Goal: Check status

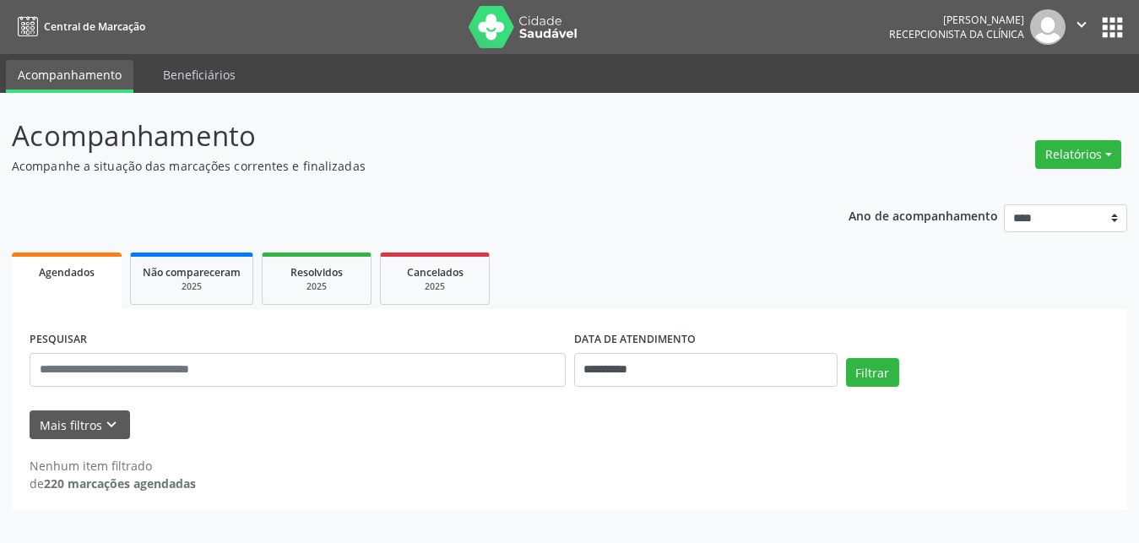
select select "*"
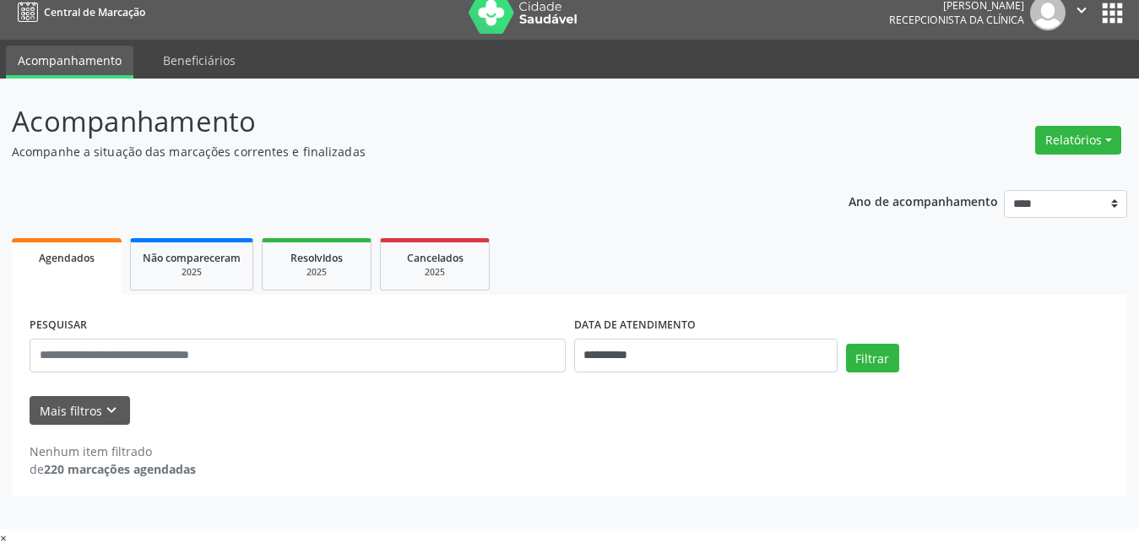
scroll to position [18, 0]
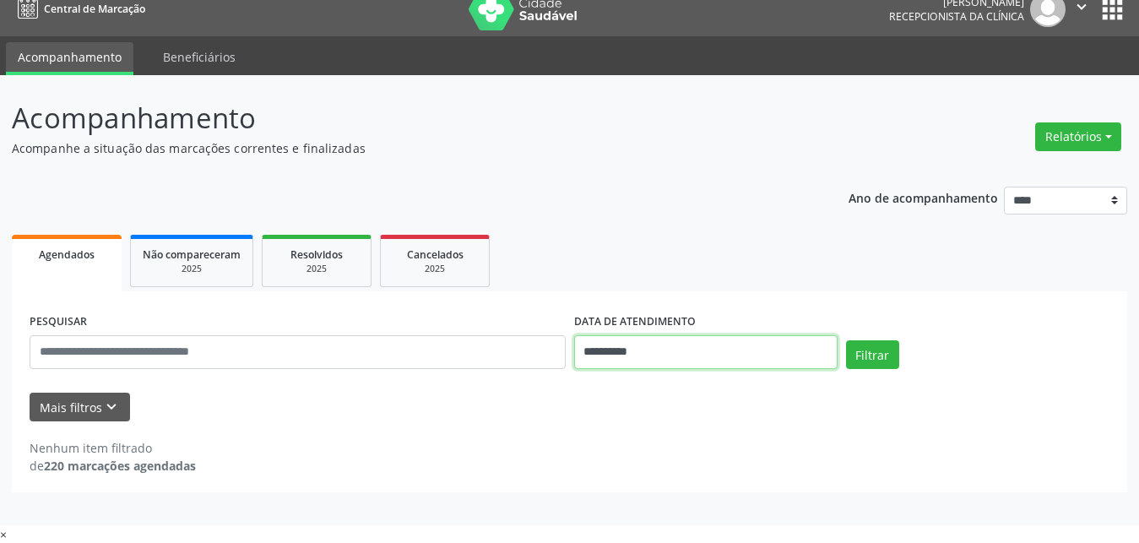
click at [775, 340] on input "**********" at bounding box center [706, 352] width 264 height 34
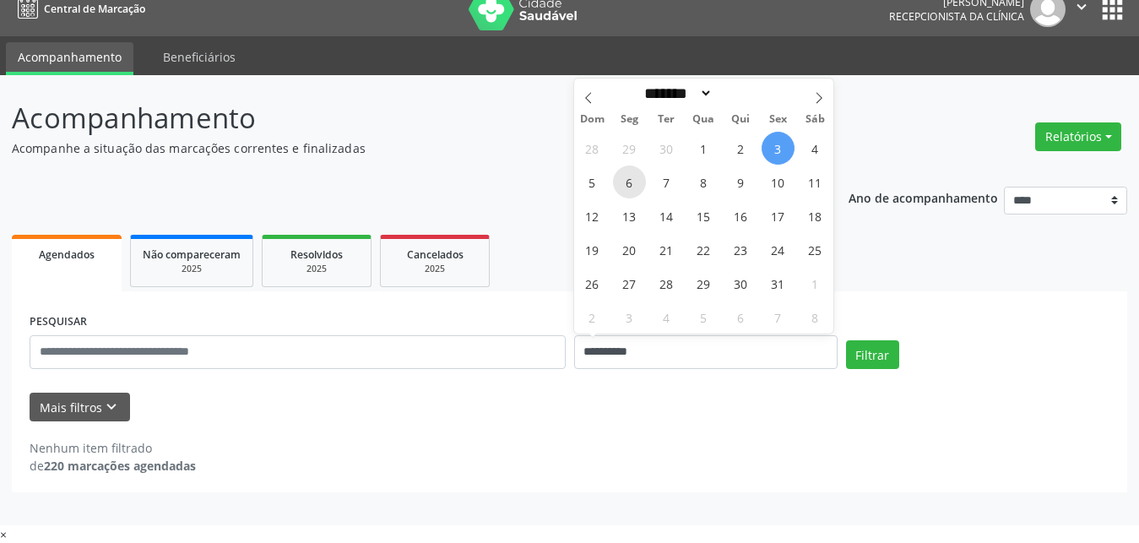
click at [632, 184] on span "6" at bounding box center [629, 182] width 33 height 33
type input "**********"
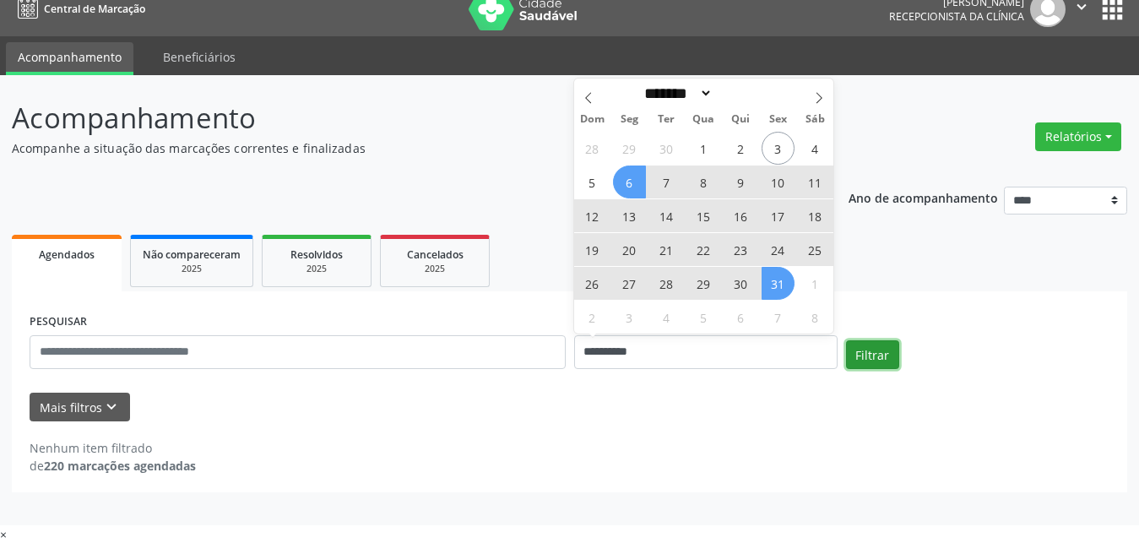
click at [899, 351] on button "Filtrar" at bounding box center [872, 354] width 53 height 29
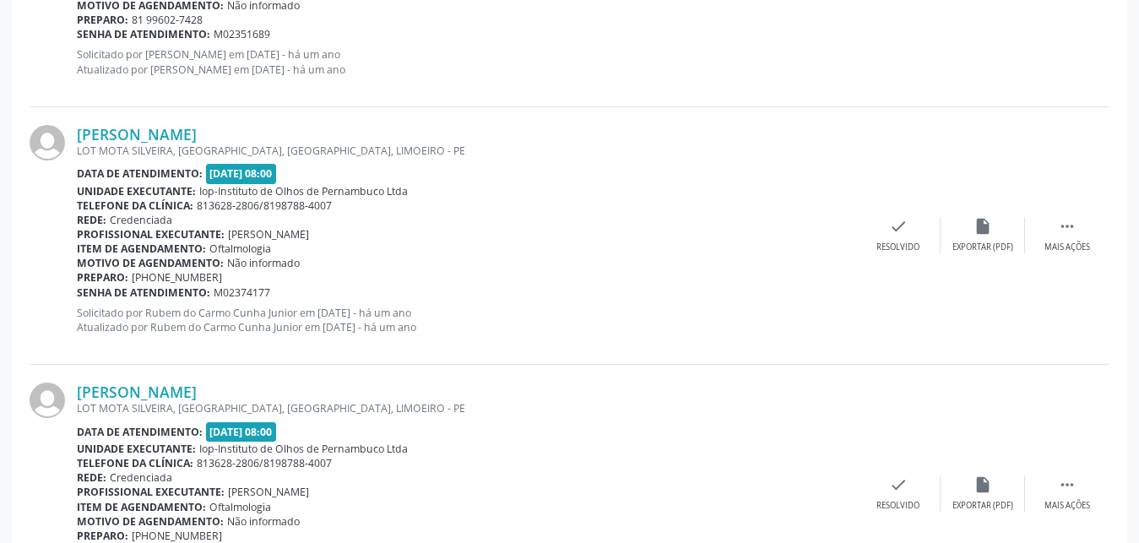
scroll to position [3895, 0]
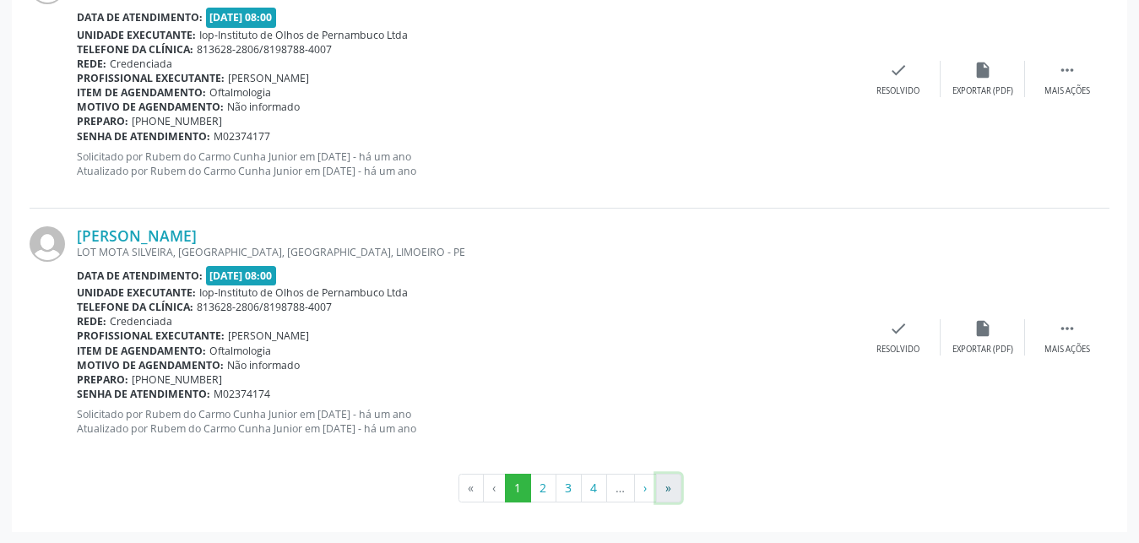
click at [670, 492] on button "»" at bounding box center [668, 488] width 25 height 29
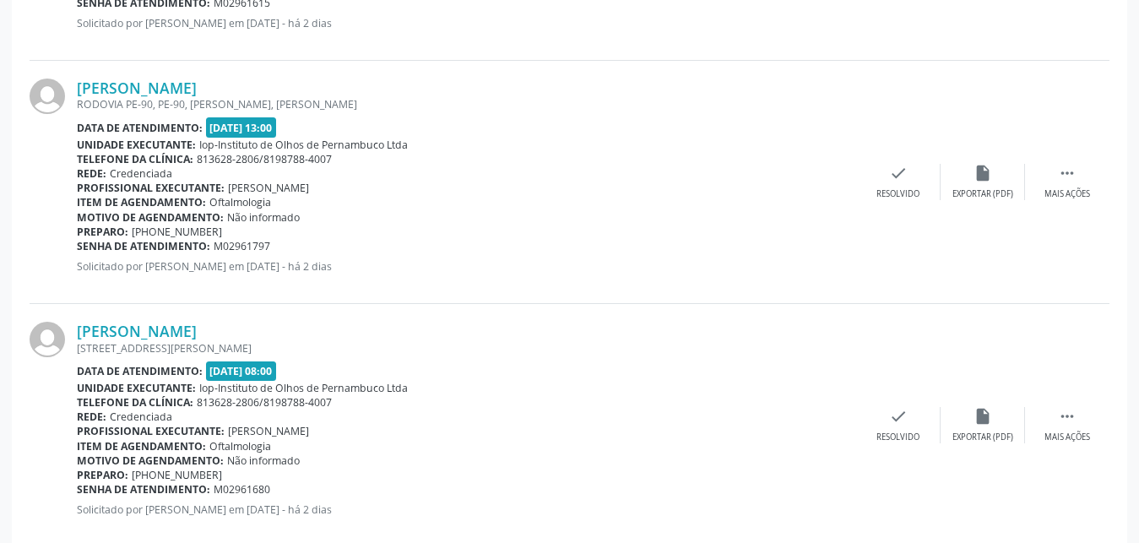
scroll to position [1857, 0]
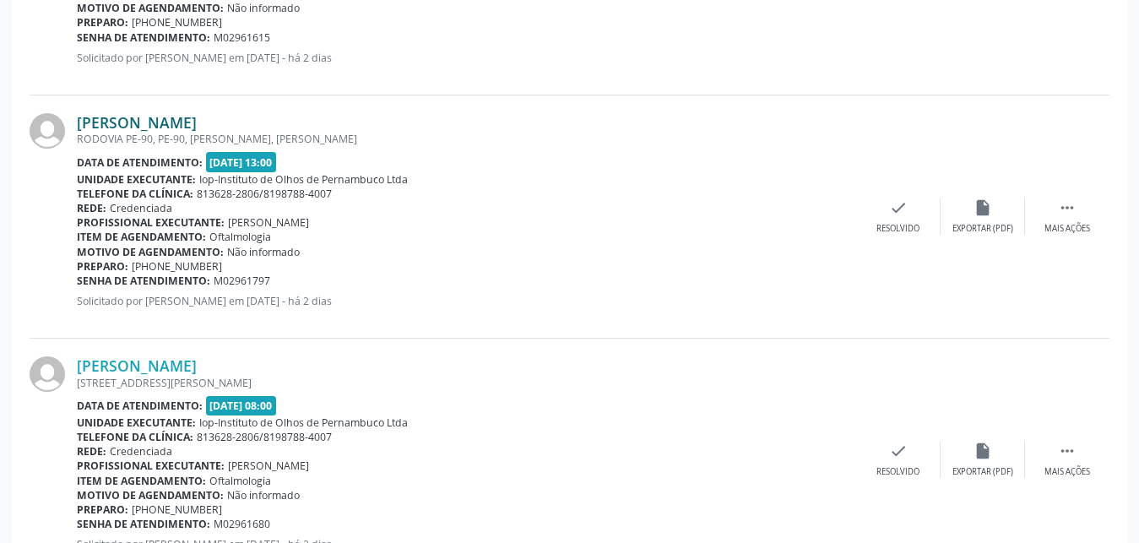
click at [146, 118] on link "[PERSON_NAME]" at bounding box center [137, 122] width 120 height 19
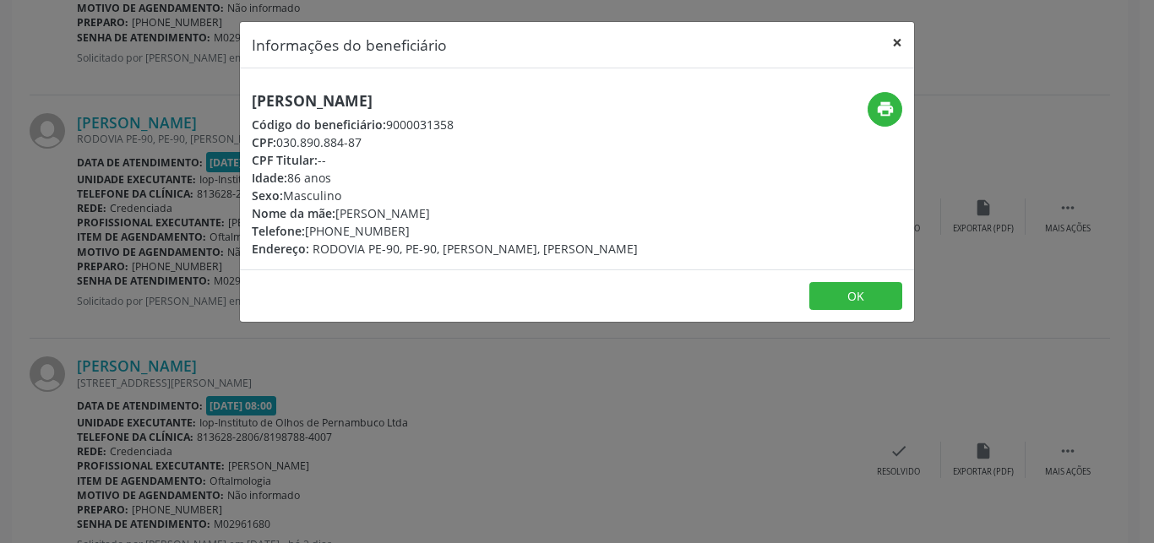
click at [903, 55] on button "×" at bounding box center [897, 42] width 34 height 41
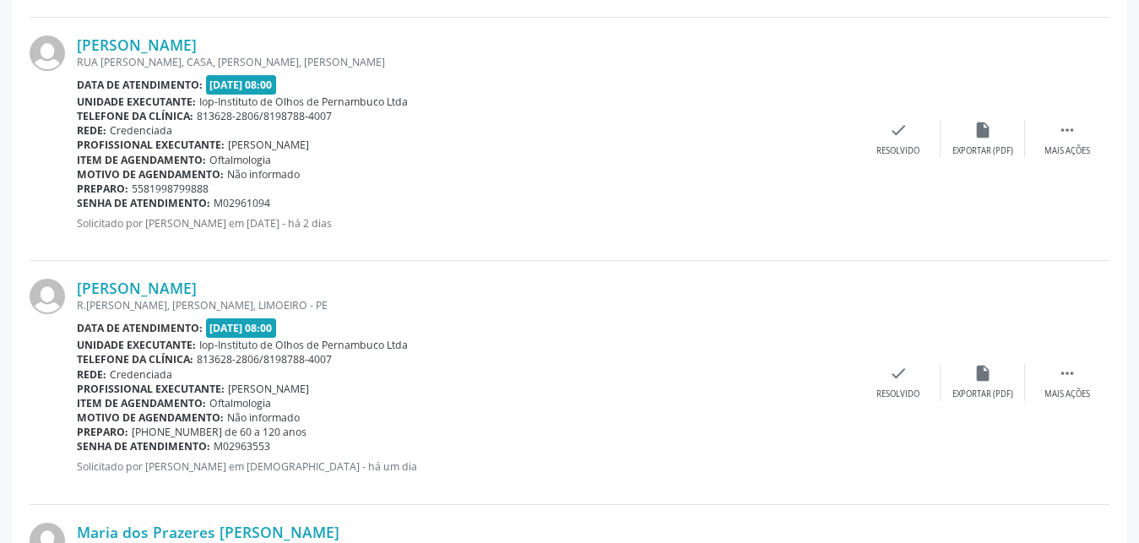
scroll to position [1168, 0]
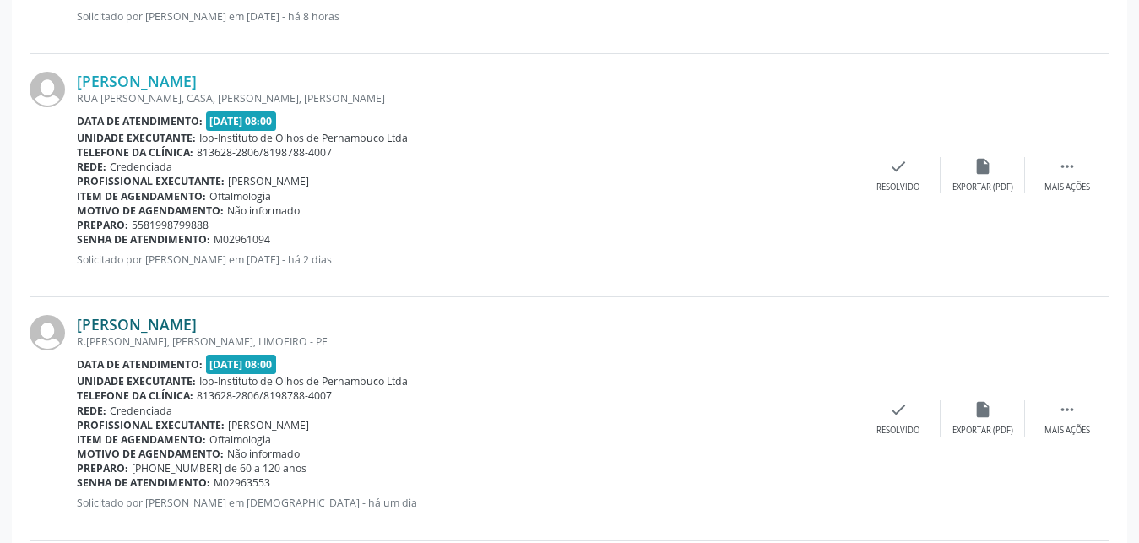
click at [197, 318] on link "[PERSON_NAME]" at bounding box center [137, 324] width 120 height 19
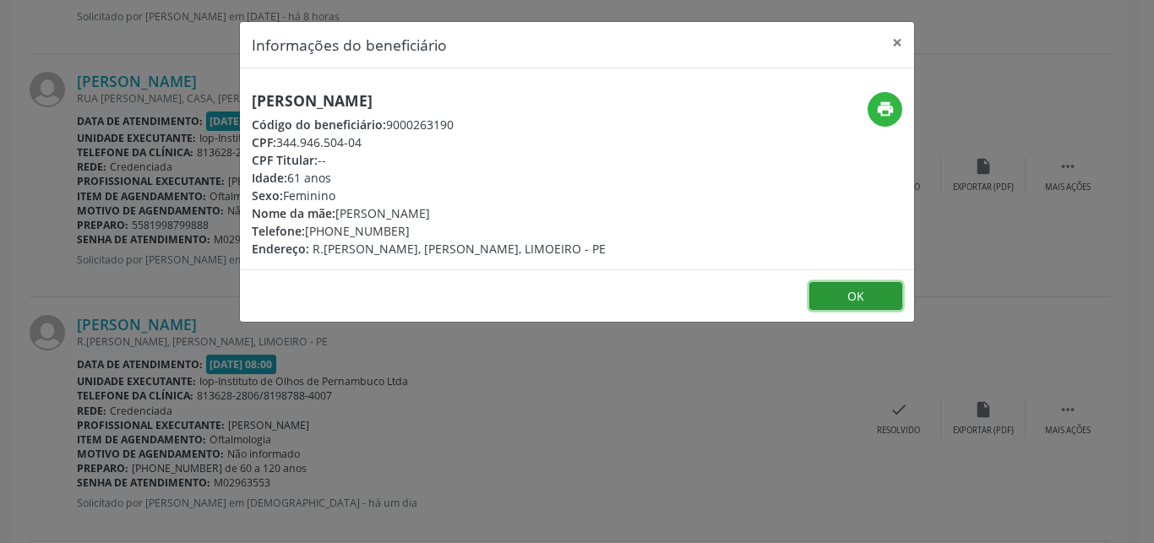
click at [824, 298] on button "OK" at bounding box center [855, 296] width 93 height 29
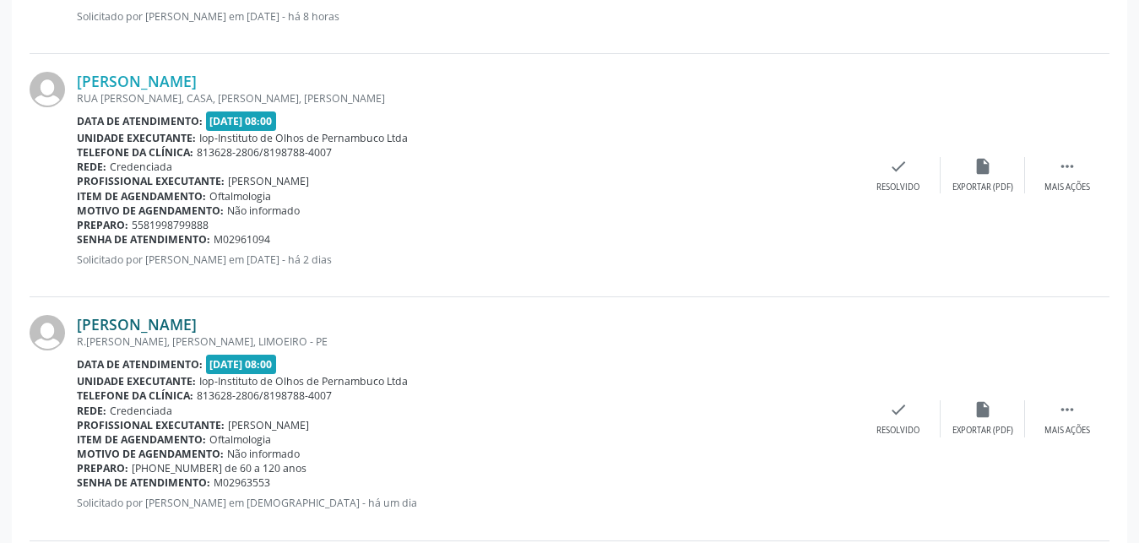
click at [192, 327] on link "[PERSON_NAME]" at bounding box center [137, 324] width 120 height 19
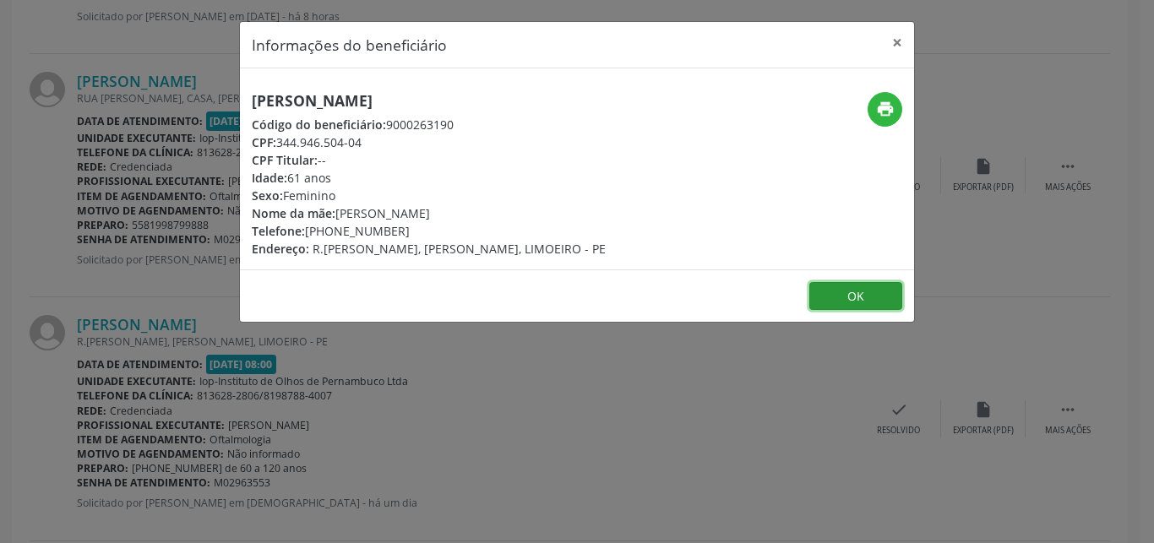
click at [844, 299] on button "OK" at bounding box center [855, 296] width 93 height 29
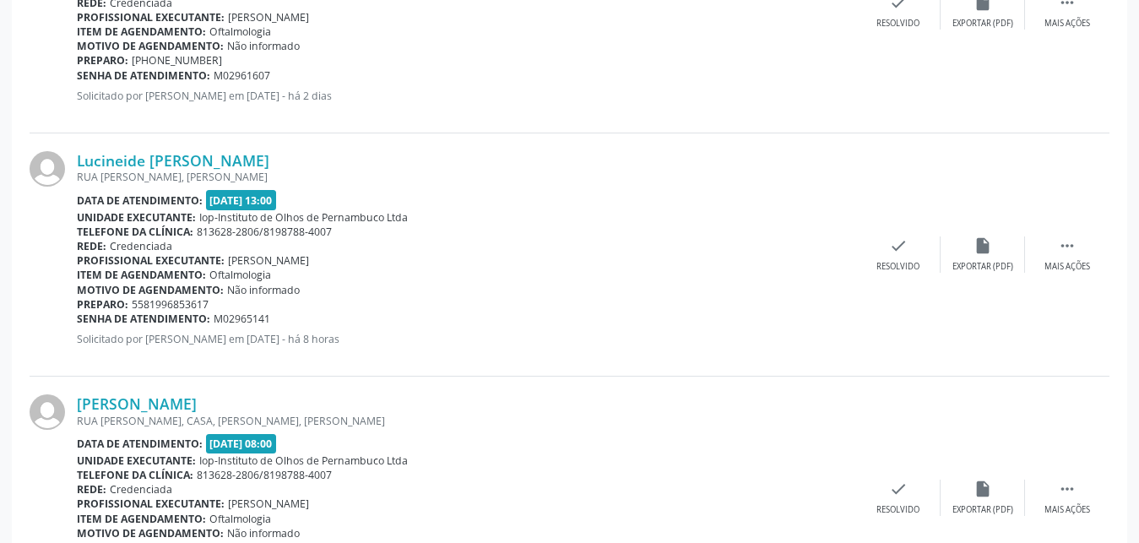
scroll to position [824, 0]
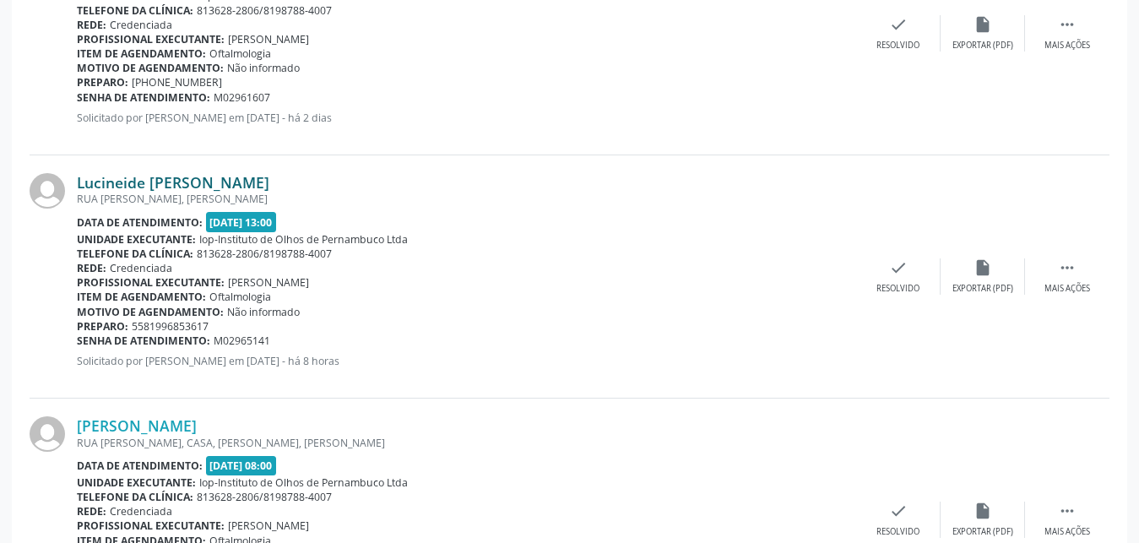
click at [137, 177] on link "Lucineide [PERSON_NAME]" at bounding box center [173, 182] width 193 height 19
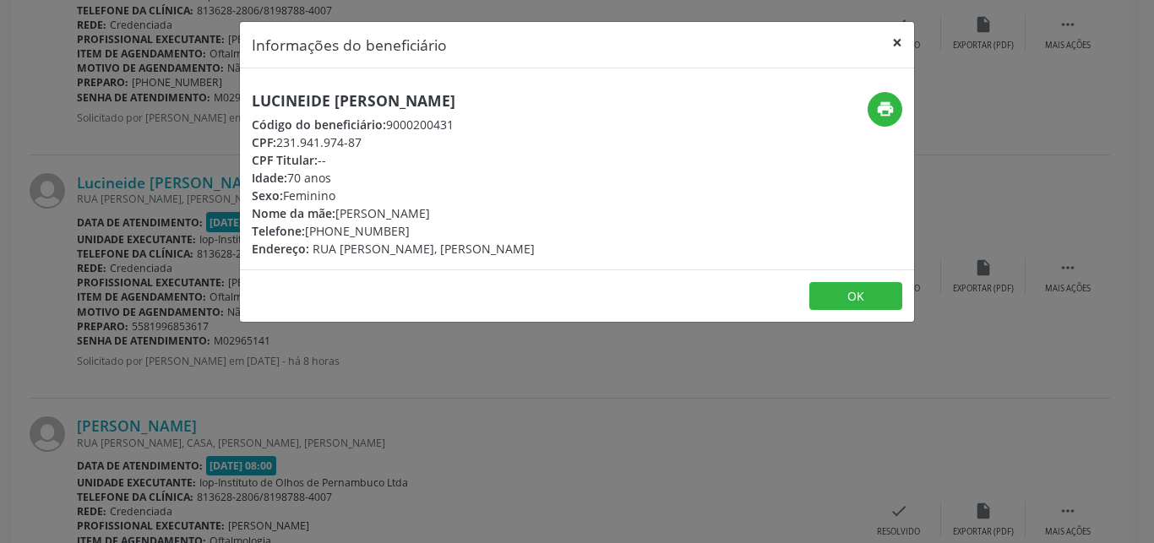
click at [892, 34] on button "×" at bounding box center [897, 42] width 34 height 41
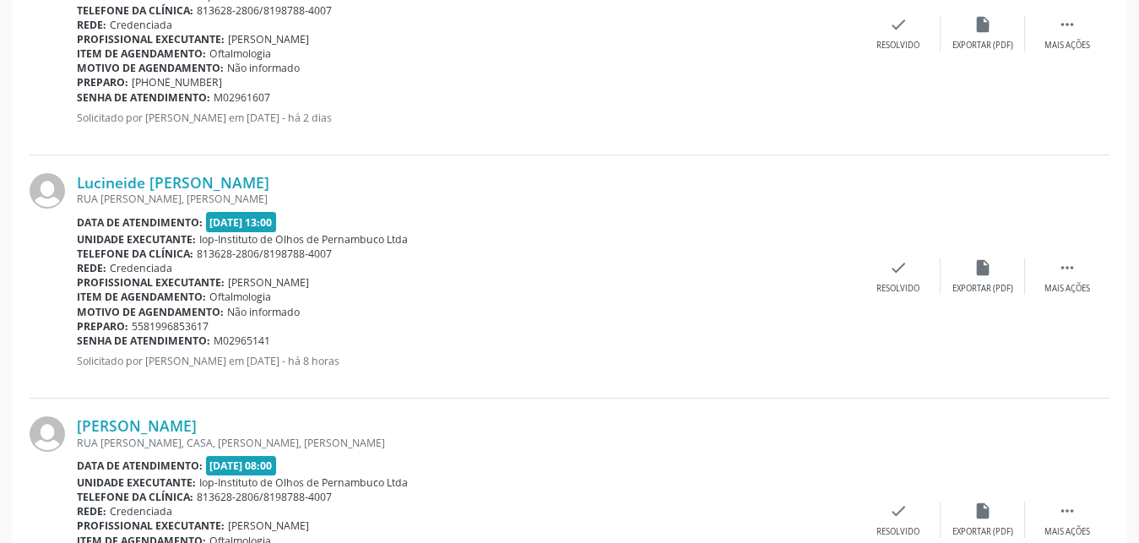
click at [404, 542] on div "Item de agendamento: Oftalmologia" at bounding box center [467, 541] width 780 height 14
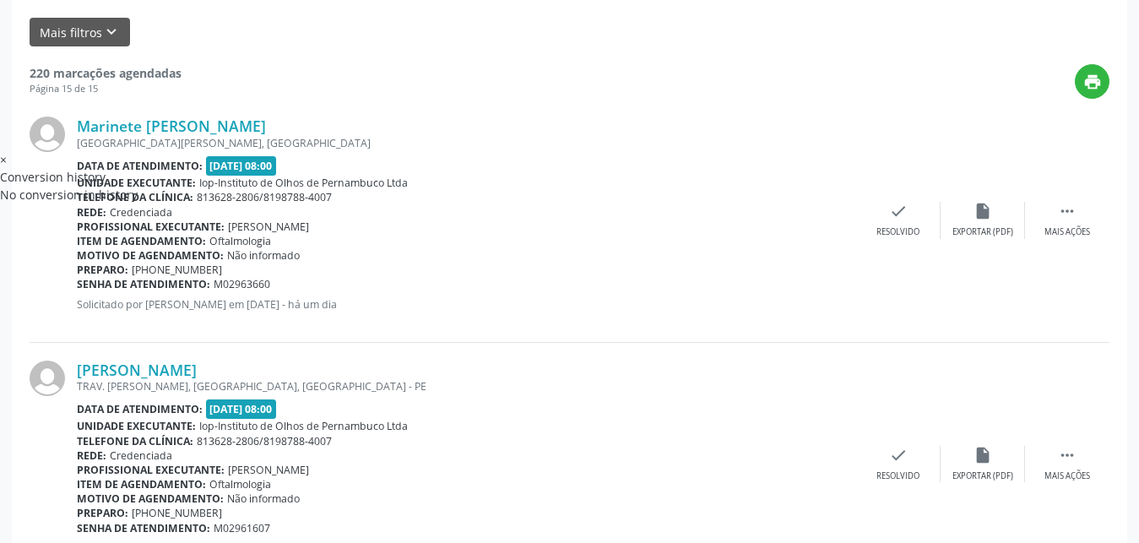
scroll to position [307, 0]
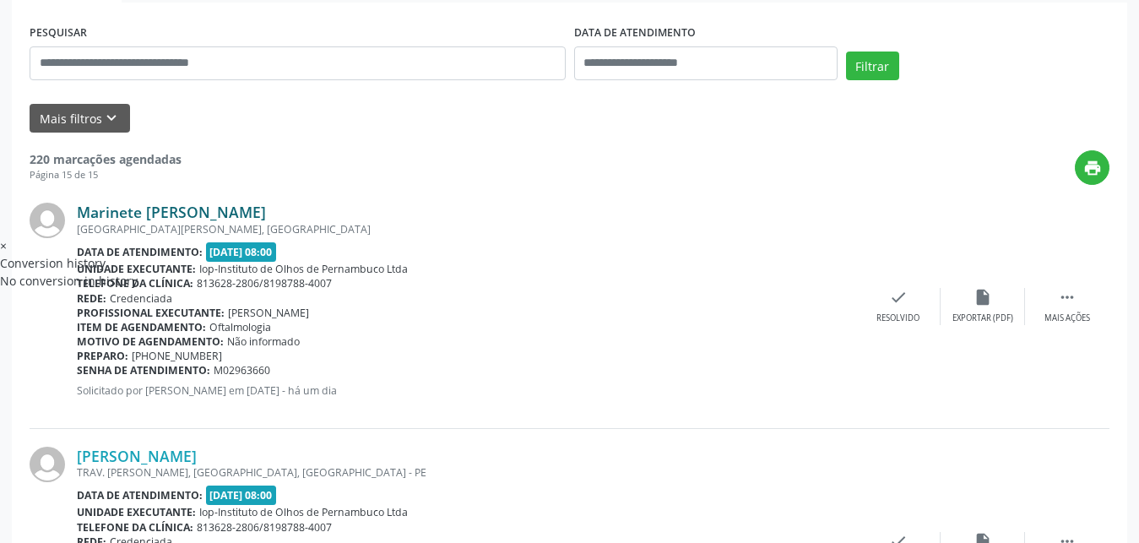
click at [266, 215] on link "Marinete [PERSON_NAME]" at bounding box center [171, 212] width 189 height 19
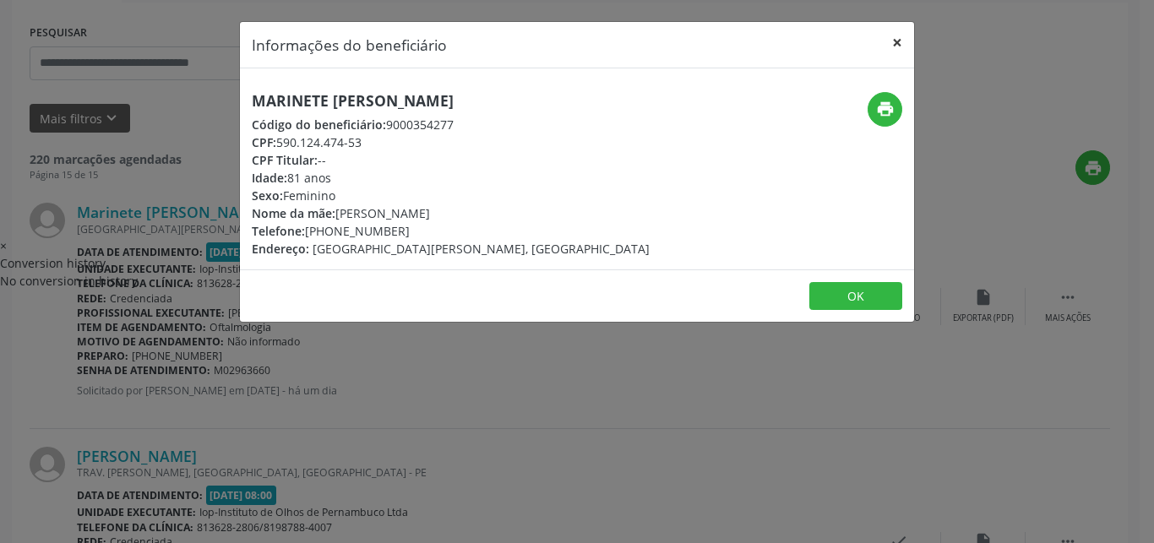
click at [905, 39] on button "×" at bounding box center [897, 42] width 34 height 41
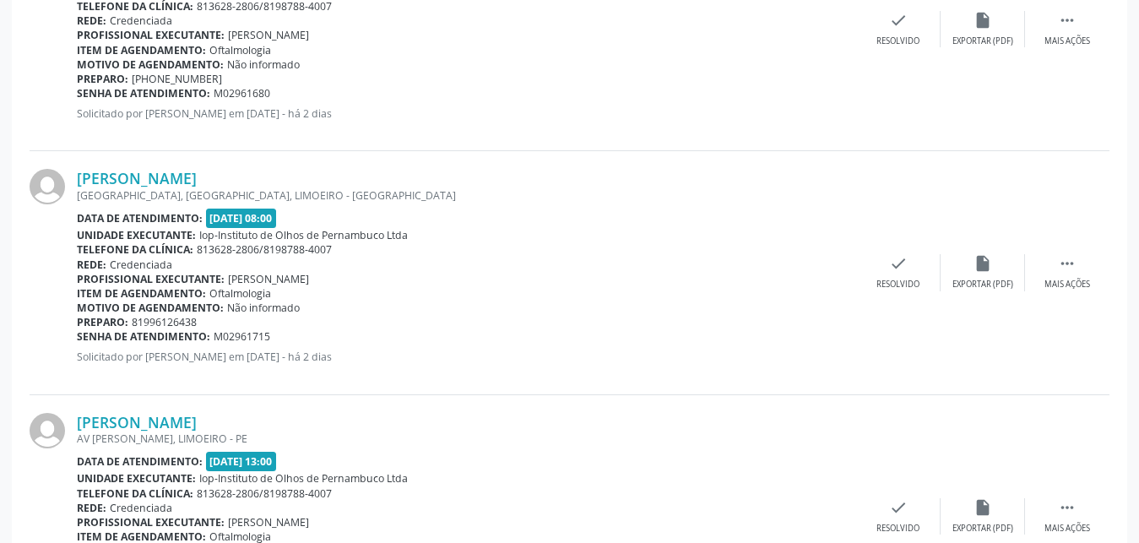
scroll to position [2461, 0]
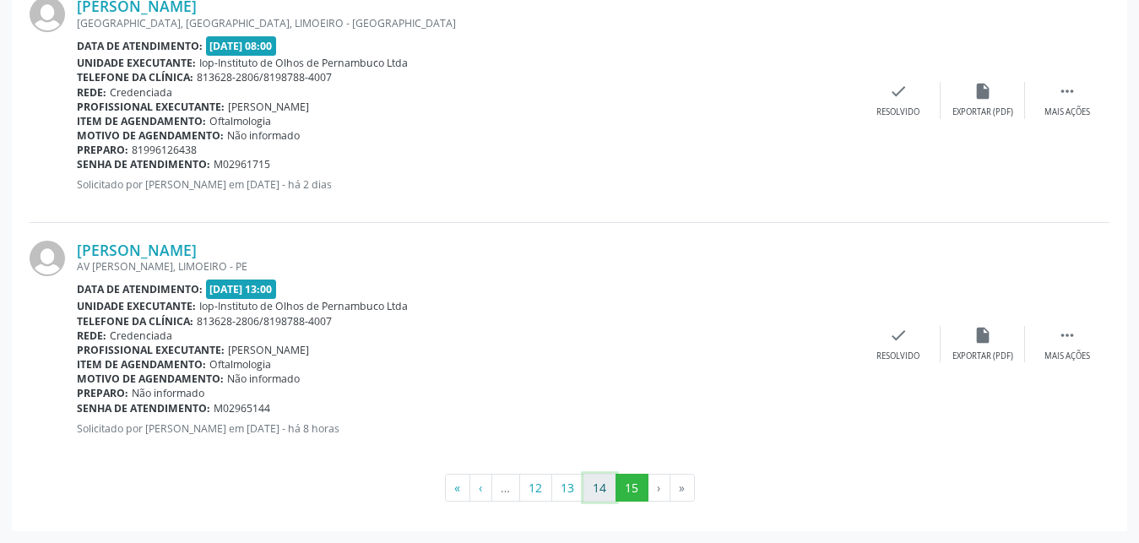
click at [599, 498] on button "14" at bounding box center [600, 488] width 33 height 29
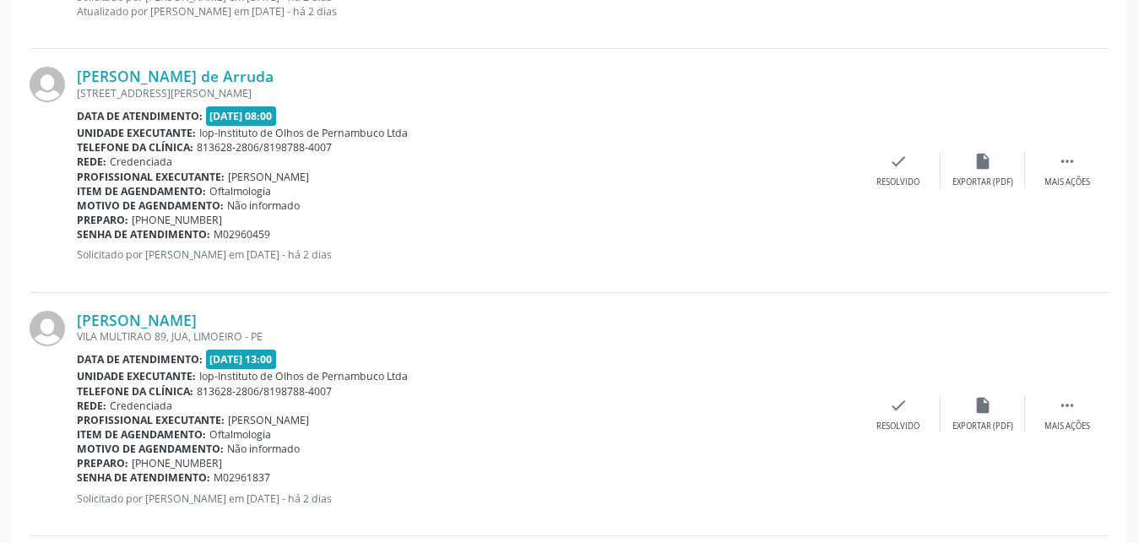
scroll to position [3566, 0]
